Goal: Find specific page/section: Find specific page/section

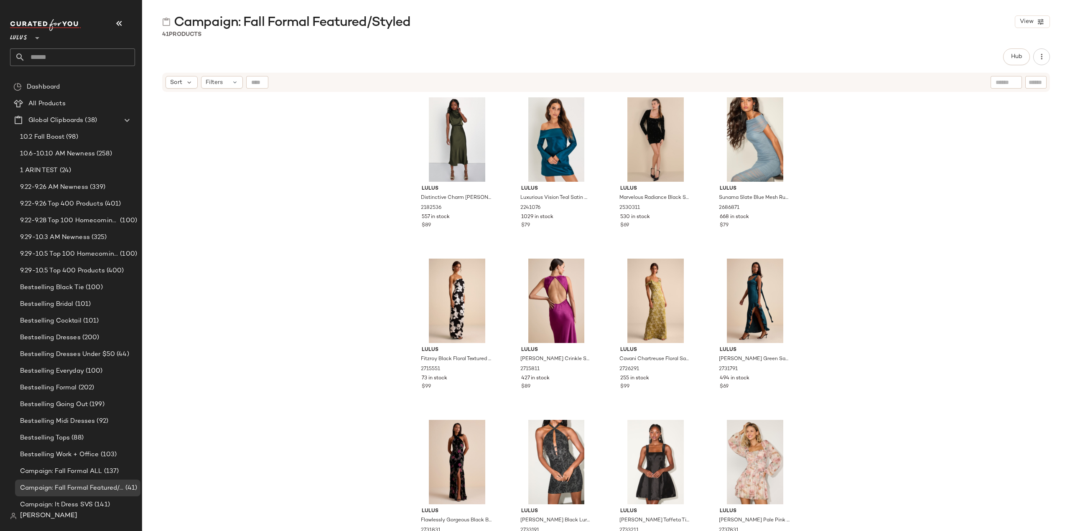
scroll to position [209, 0]
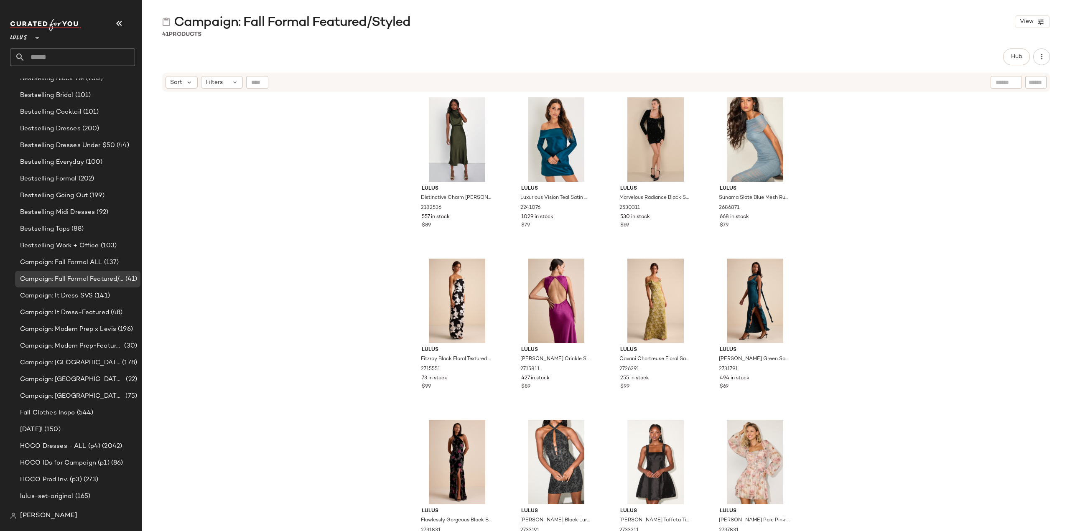
click at [82, 53] on input "text" at bounding box center [80, 58] width 110 height 18
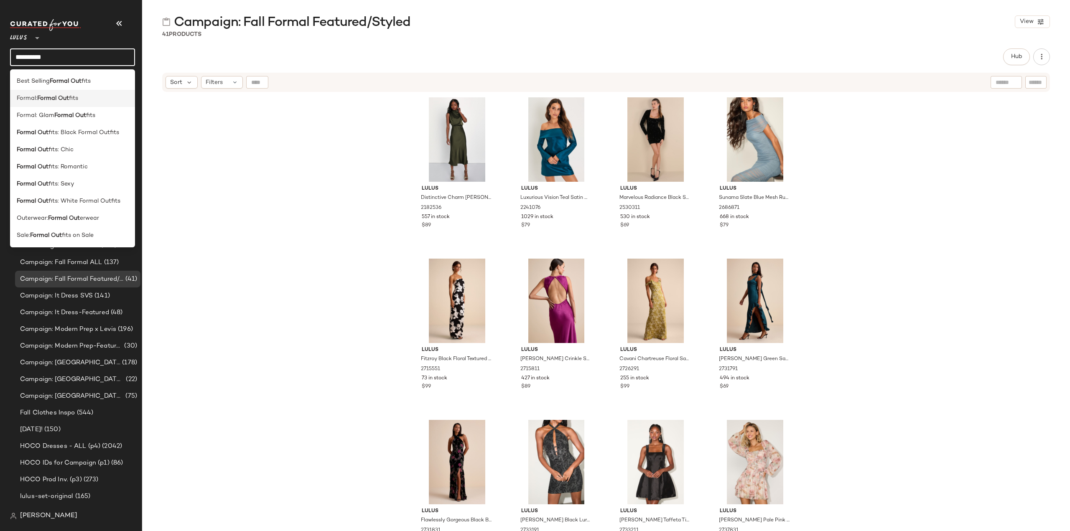
type input "**********"
click at [48, 98] on b "Formal Out" at bounding box center [53, 98] width 32 height 9
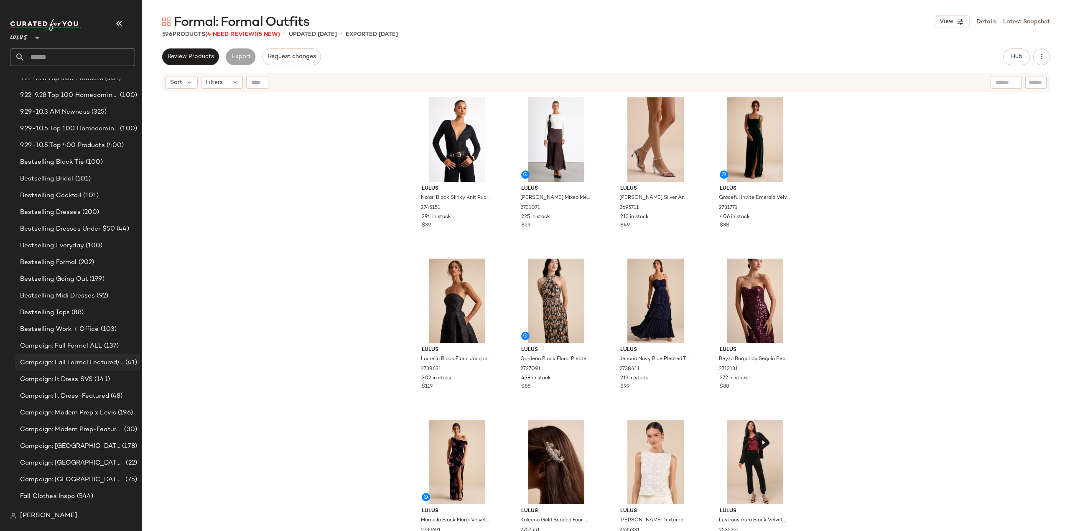
scroll to position [209, 0]
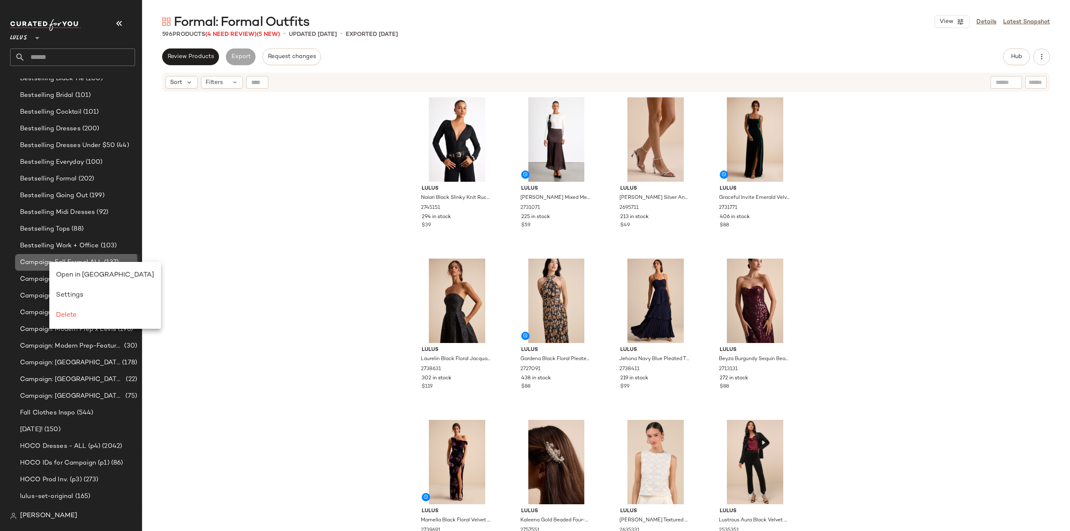
click at [40, 264] on span "Campaign: Fall Formal ALL" at bounding box center [61, 263] width 82 height 10
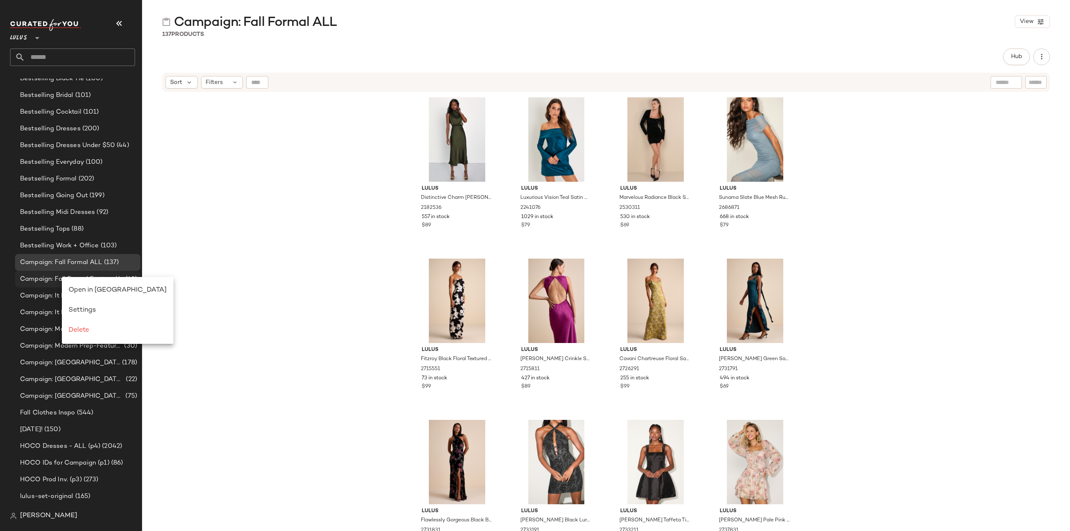
click at [40, 277] on span "Campaign: Fall Formal Featured/Styled" at bounding box center [72, 280] width 104 height 10
